Goal: Task Accomplishment & Management: Manage account settings

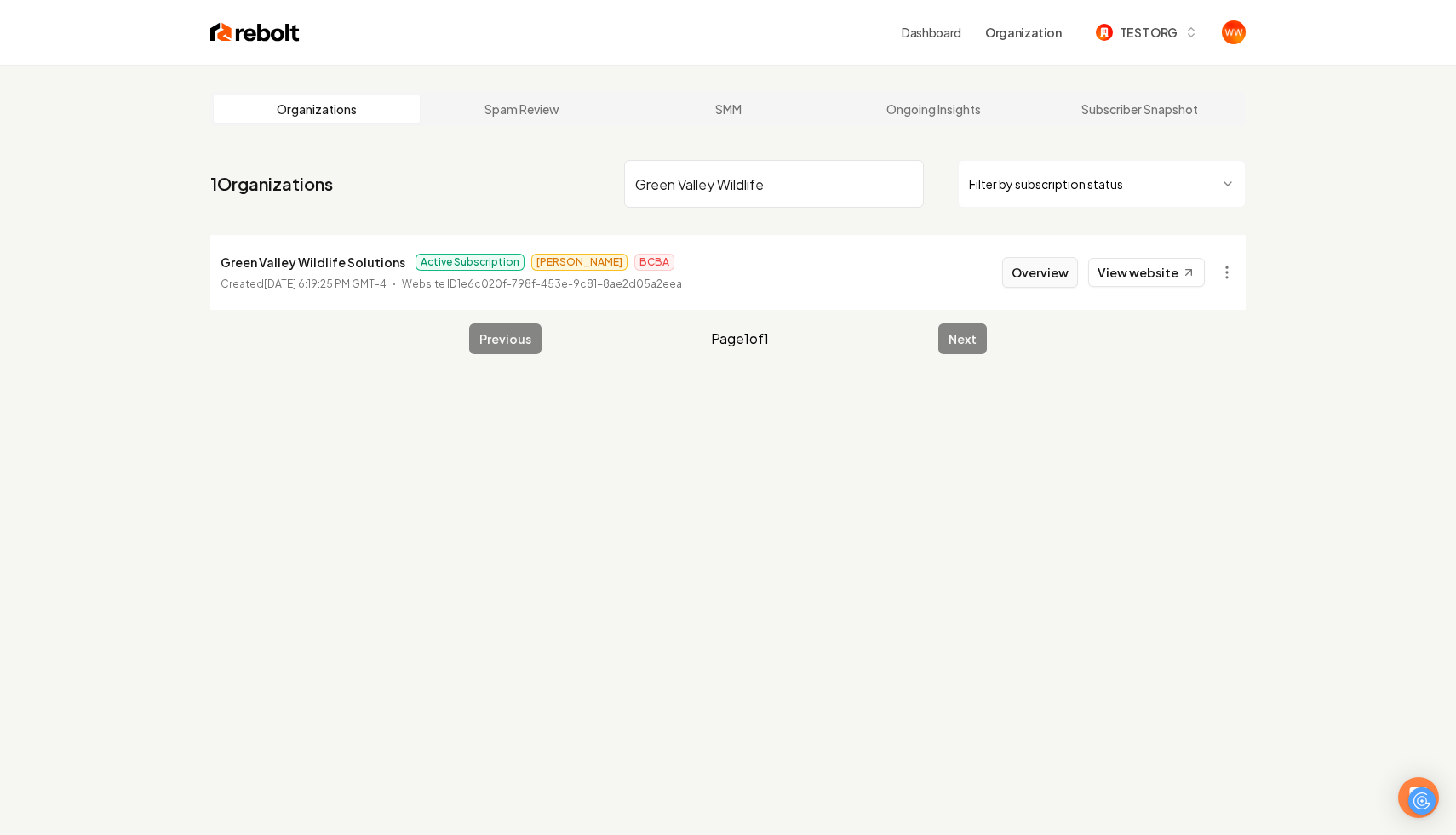
type input "Green Valley Wildlife"
click at [1047, 263] on button "Overview" at bounding box center [1039, 272] width 76 height 30
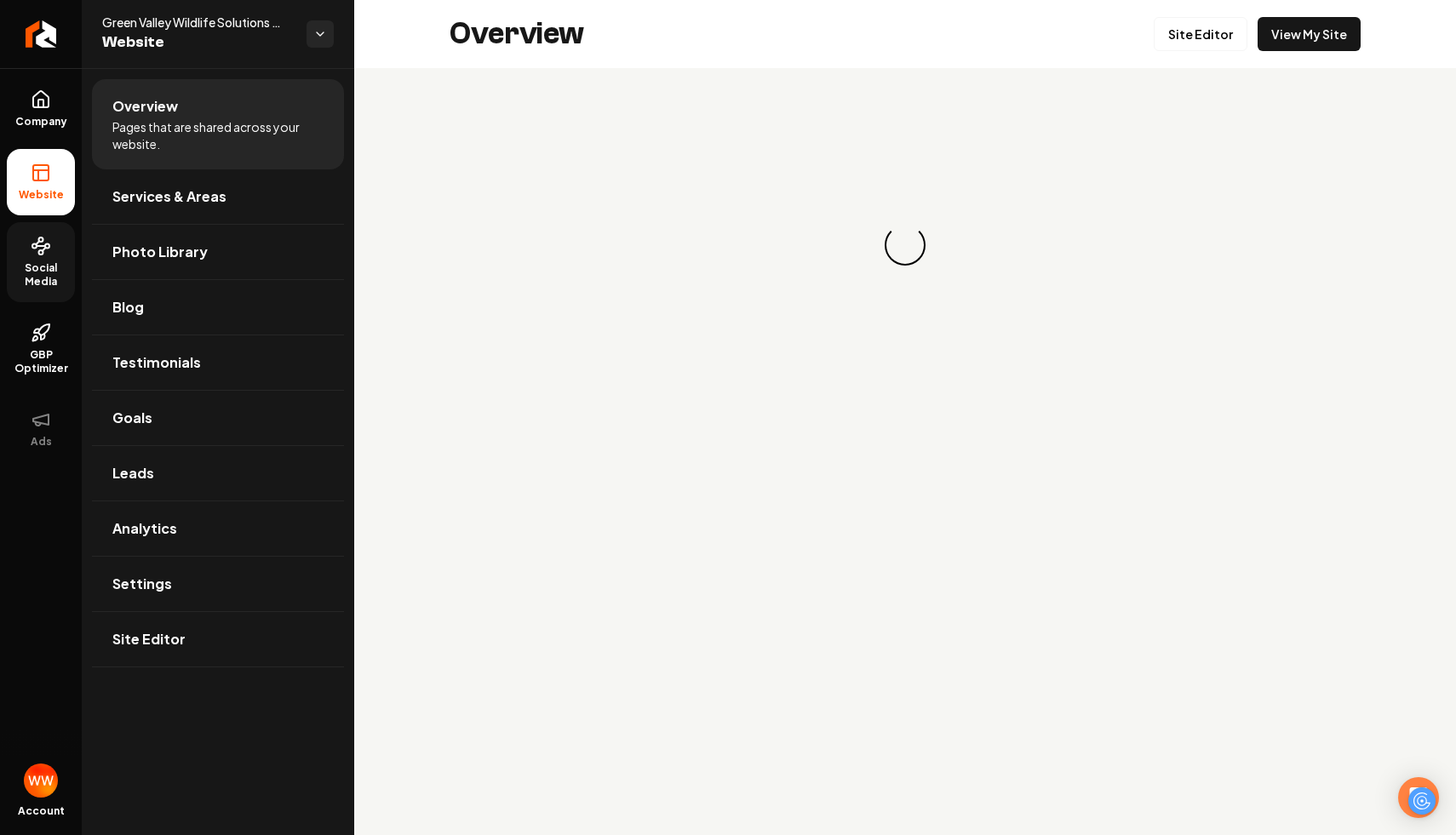
click at [51, 283] on span "Social Media" at bounding box center [40, 275] width 68 height 28
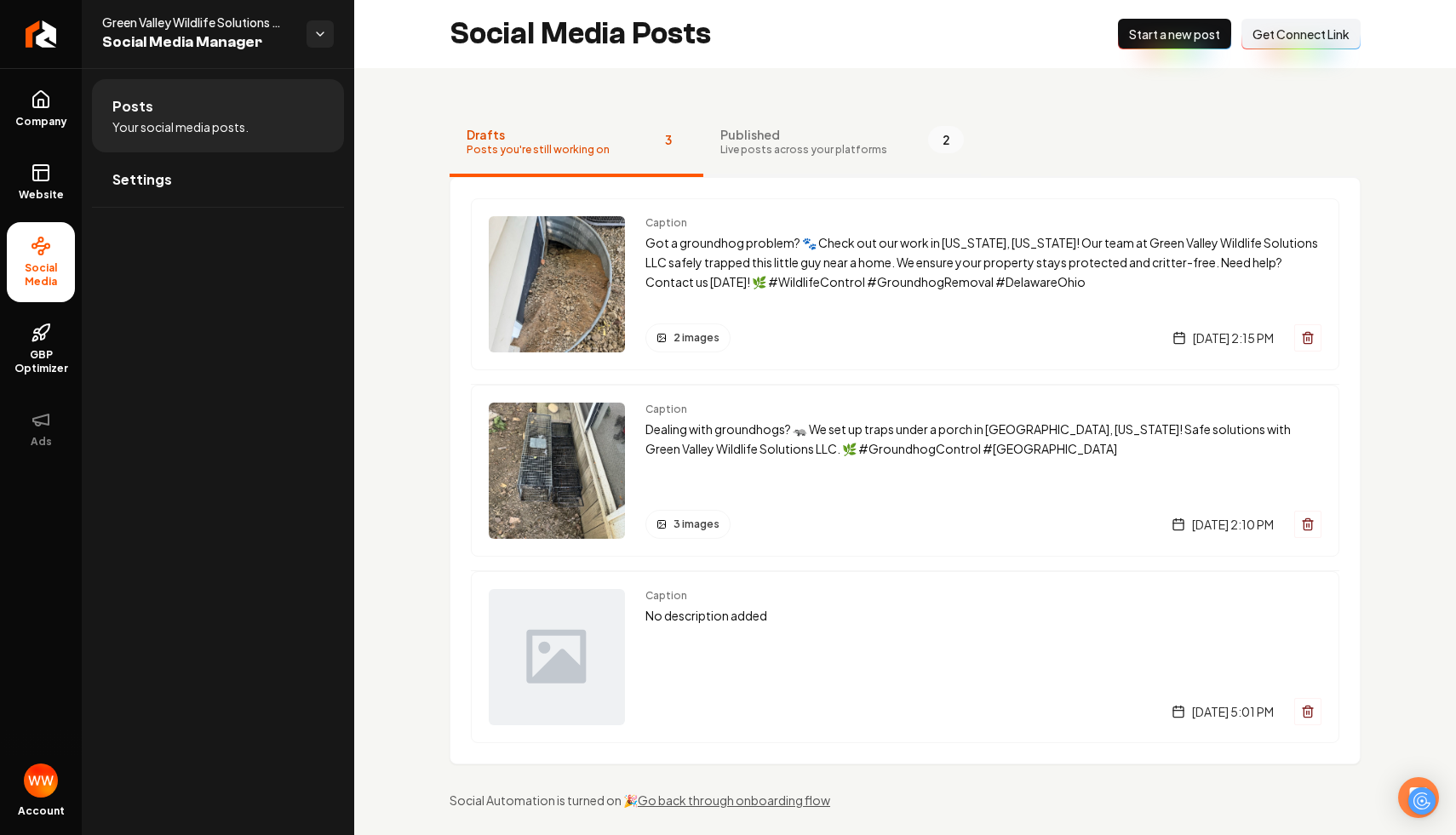
click at [767, 133] on span "Published" at bounding box center [804, 134] width 167 height 17
